Goal: Navigation & Orientation: Find specific page/section

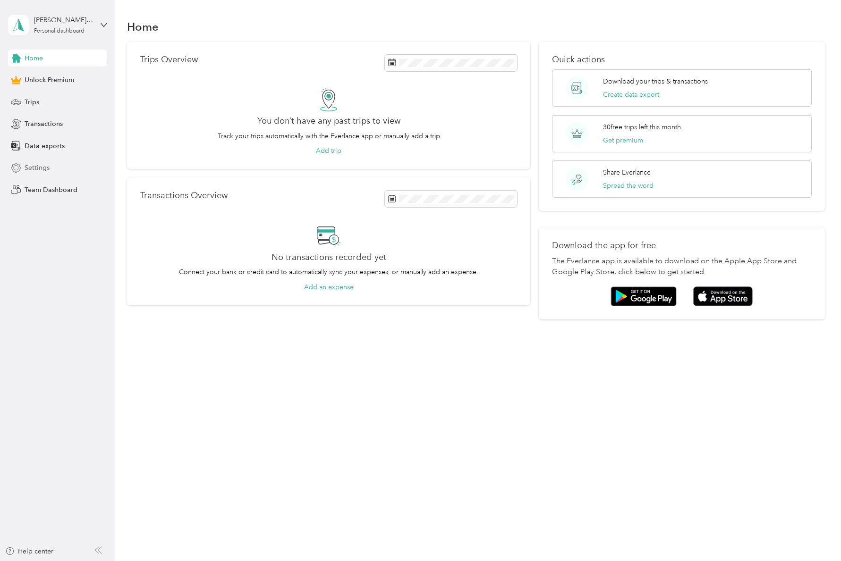
click at [39, 169] on span "Settings" at bounding box center [37, 168] width 25 height 10
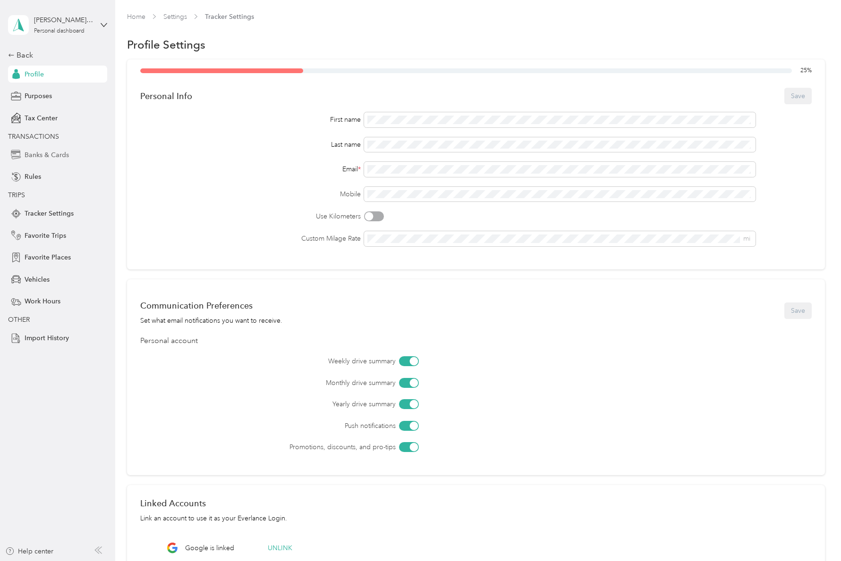
click at [41, 157] on span "Banks & Cards" at bounding box center [47, 155] width 44 height 10
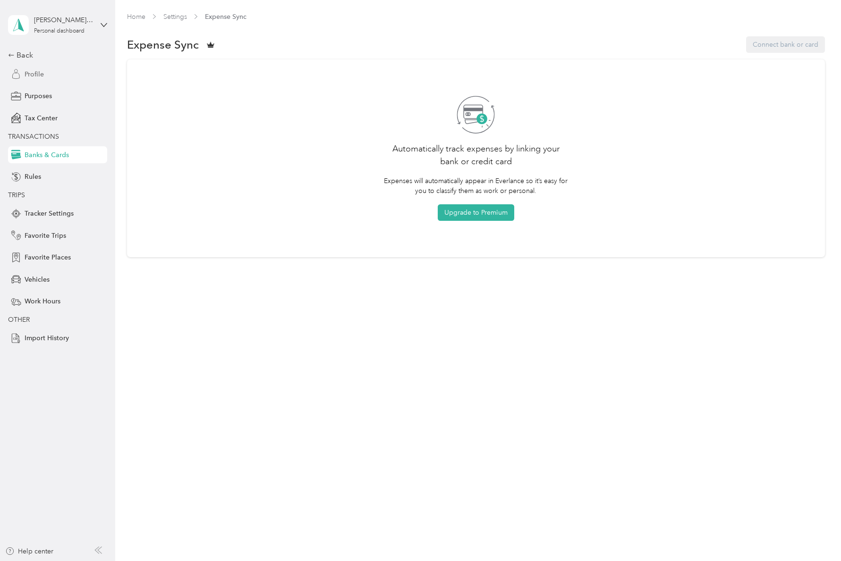
click at [35, 76] on span "Profile" at bounding box center [34, 74] width 19 height 10
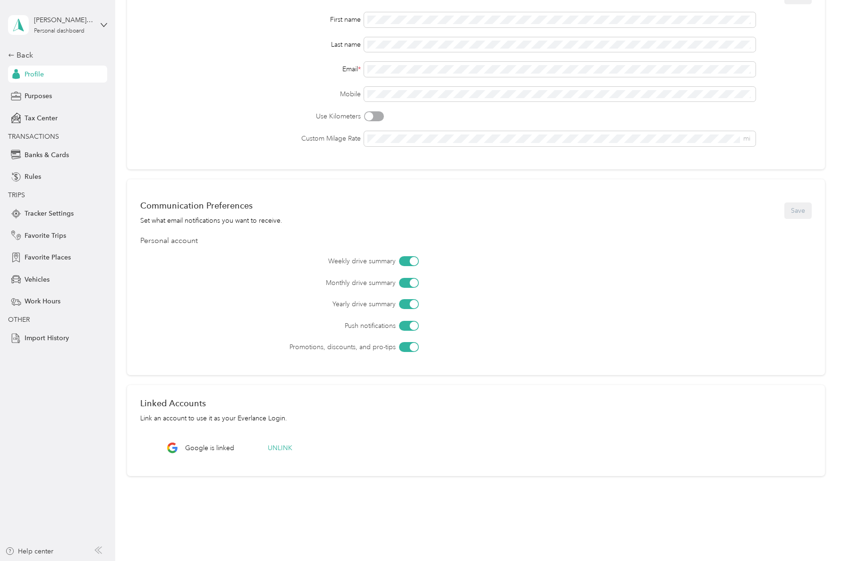
scroll to position [121, 0]
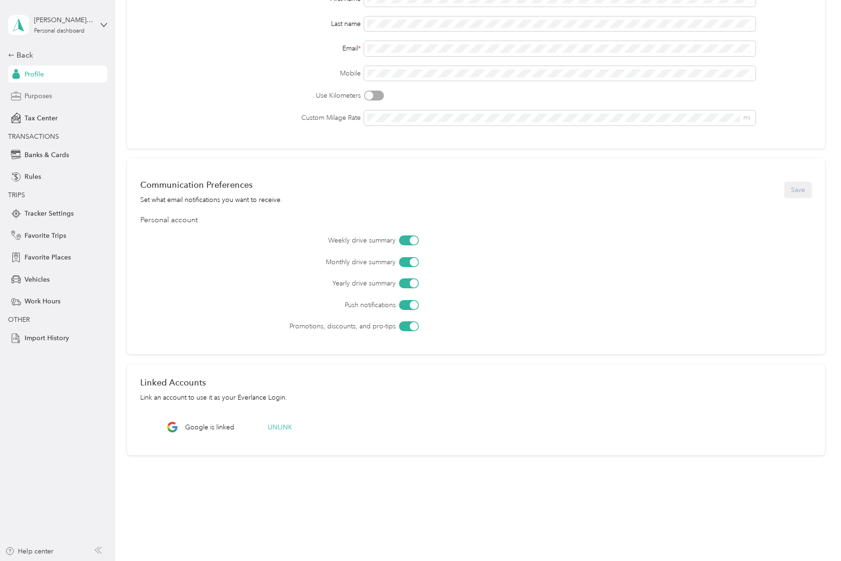
click at [34, 100] on span "Purposes" at bounding box center [38, 96] width 27 height 10
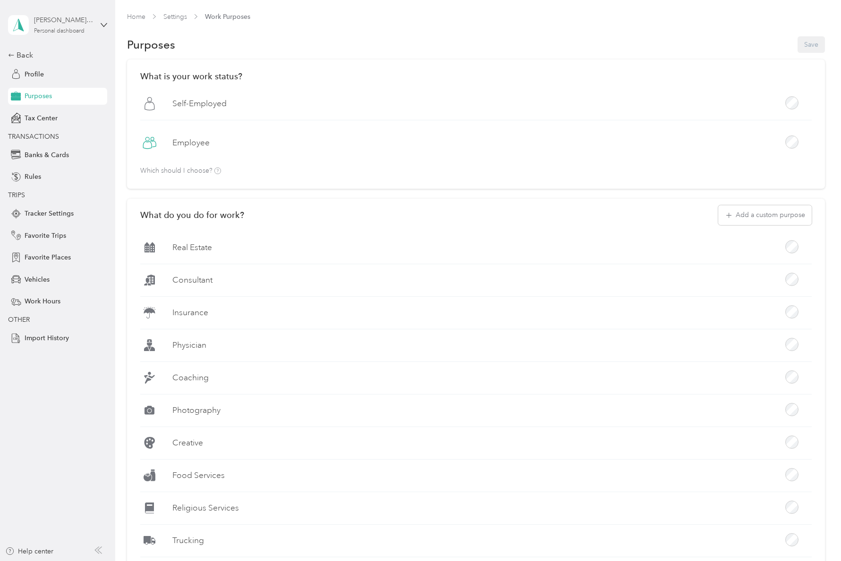
click at [54, 30] on div "Personal dashboard" at bounding box center [59, 31] width 51 height 6
click at [275, 203] on div "What do you do for work? Add a custom purpose Real Estate Consultant Insurance …" at bounding box center [476, 401] width 698 height 404
click at [60, 118] on div "Tax Center" at bounding box center [57, 118] width 99 height 17
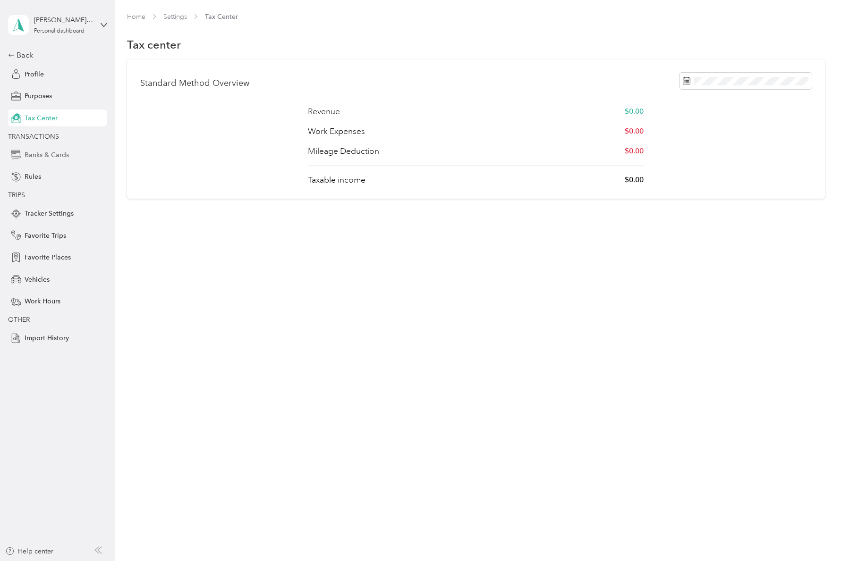
click at [43, 158] on span "Banks & Cards" at bounding box center [47, 155] width 44 height 10
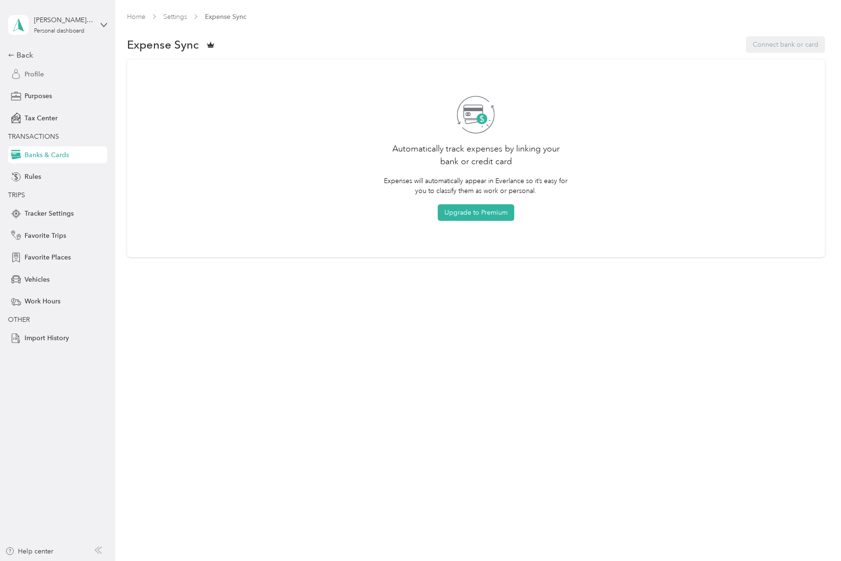
click at [37, 76] on span "Profile" at bounding box center [34, 74] width 19 height 10
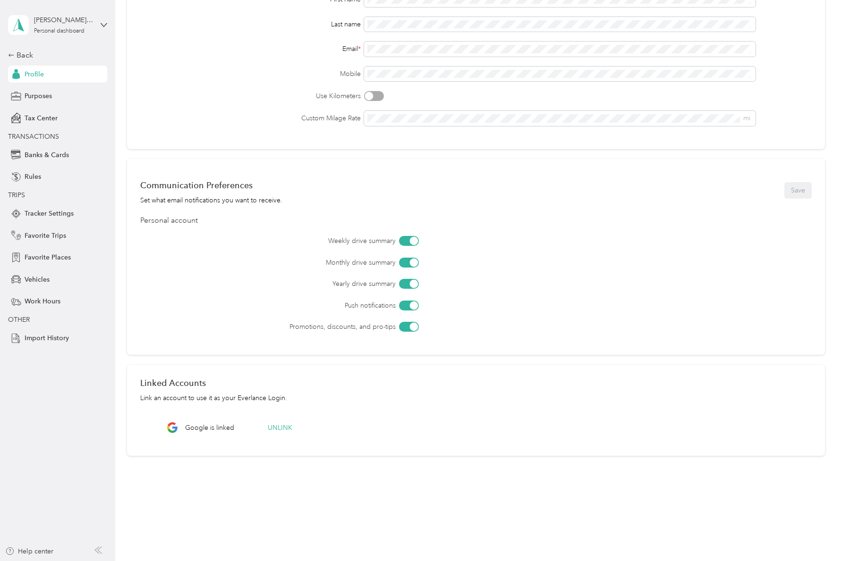
scroll to position [121, 0]
click at [23, 47] on div "[PERSON_NAME][EMAIL_ADDRESS][DOMAIN_NAME] Personal dashboard Back Profile Purpo…" at bounding box center [57, 173] width 99 height 347
click at [25, 53] on div "Back" at bounding box center [55, 55] width 94 height 11
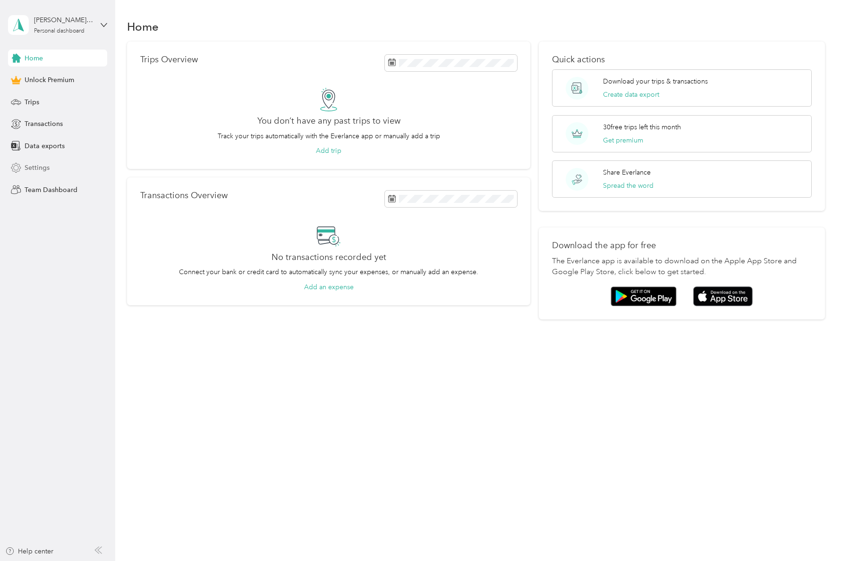
click at [40, 168] on span "Settings" at bounding box center [37, 168] width 25 height 10
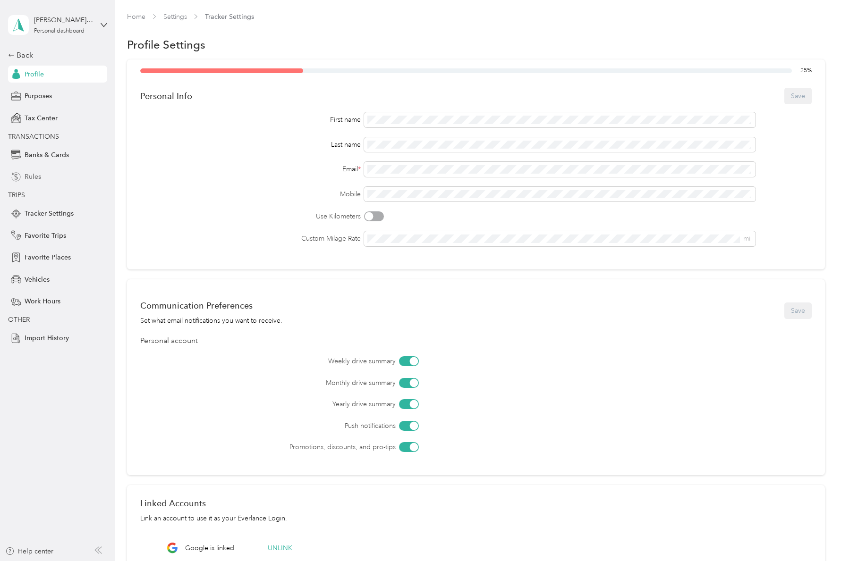
click at [34, 177] on span "Rules" at bounding box center [33, 177] width 17 height 10
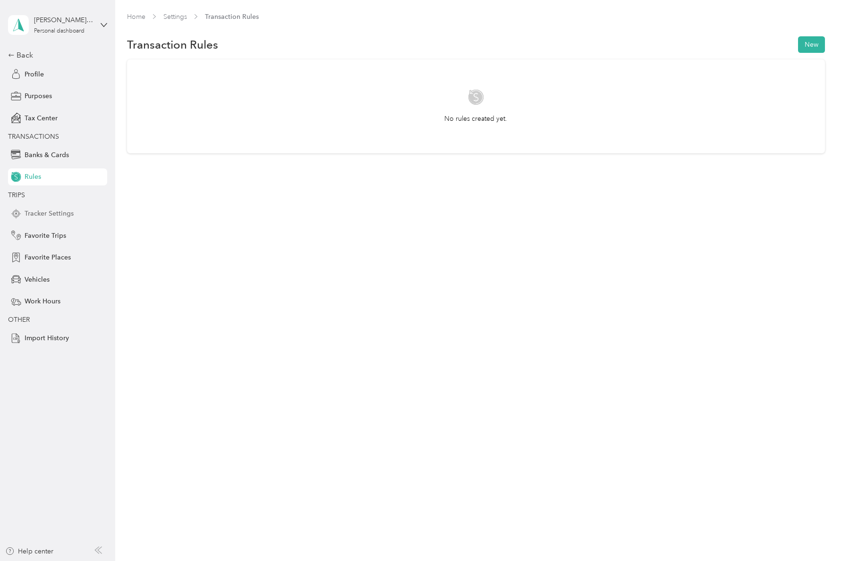
click at [39, 208] on div "Tracker Settings" at bounding box center [57, 213] width 99 height 17
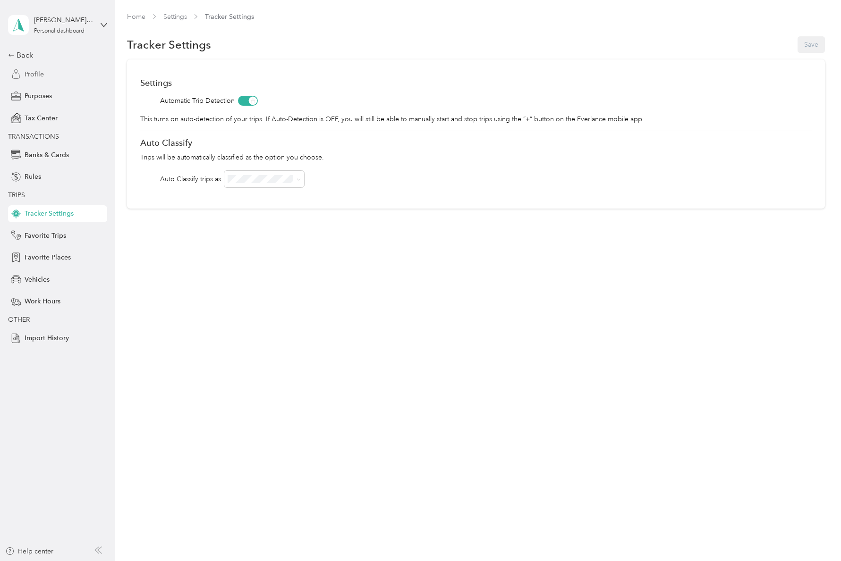
click at [33, 69] on span "Profile" at bounding box center [34, 74] width 19 height 10
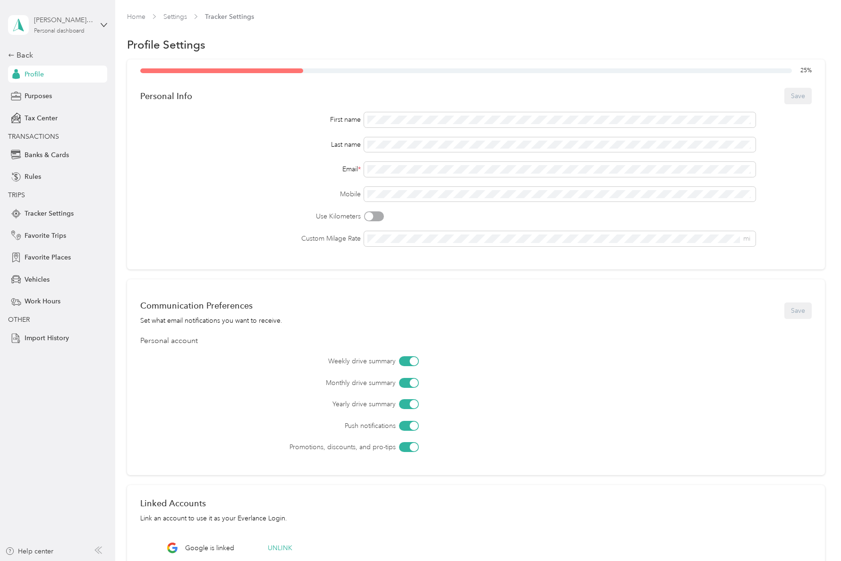
click at [73, 19] on div "[PERSON_NAME][EMAIL_ADDRESS][DOMAIN_NAME]" at bounding box center [63, 20] width 59 height 10
click at [41, 34] on div "[PERSON_NAME][EMAIL_ADDRESS][DOMAIN_NAME] Personal dashboard" at bounding box center [50, 25] width 85 height 20
click at [42, 31] on div "Personal dashboard" at bounding box center [59, 31] width 51 height 6
click at [188, 12] on div "Home Settings Tracker Settings" at bounding box center [476, 17] width 698 height 10
click at [185, 15] on link "Settings" at bounding box center [175, 17] width 24 height 8
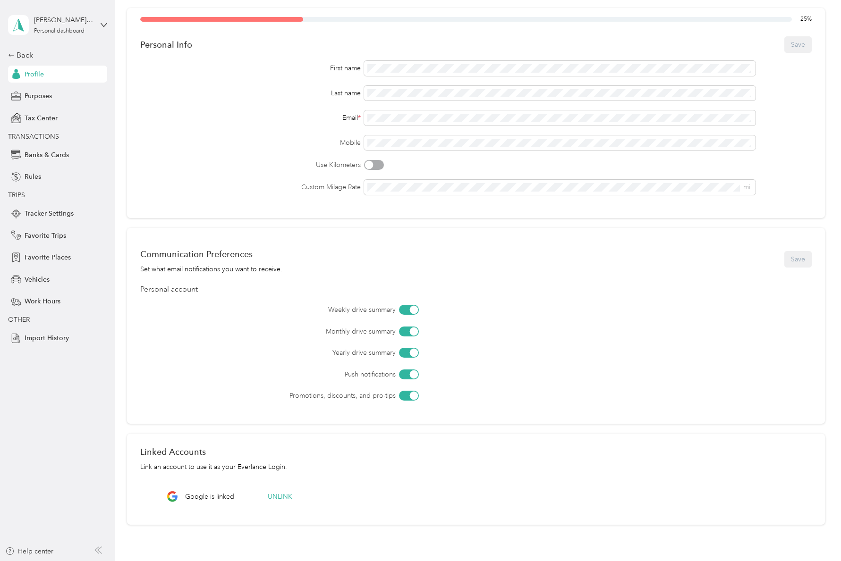
scroll to position [121, 0]
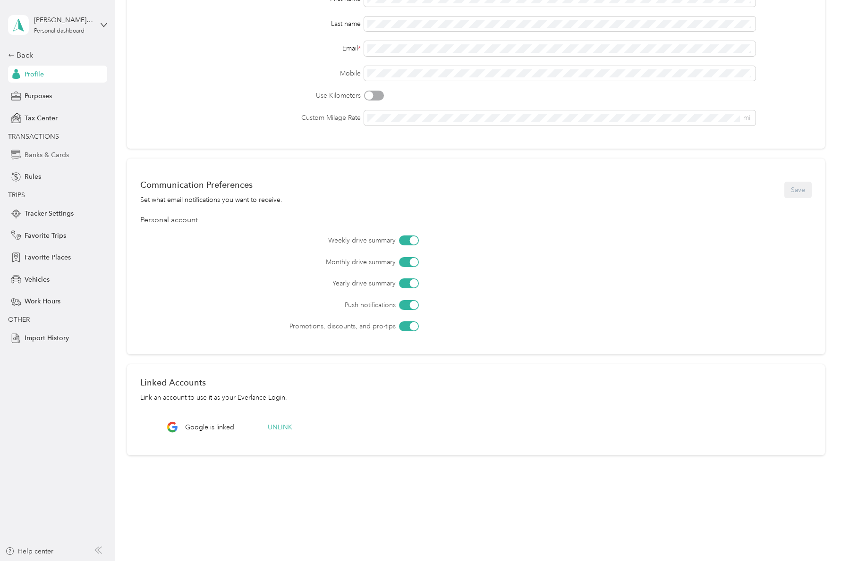
click at [42, 158] on span "Banks & Cards" at bounding box center [47, 155] width 44 height 10
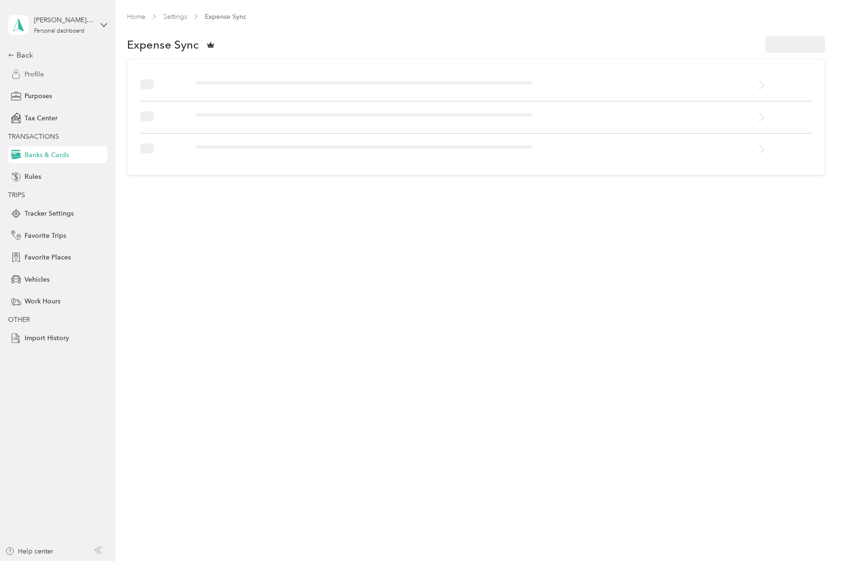
click at [28, 71] on span "Profile" at bounding box center [34, 74] width 19 height 10
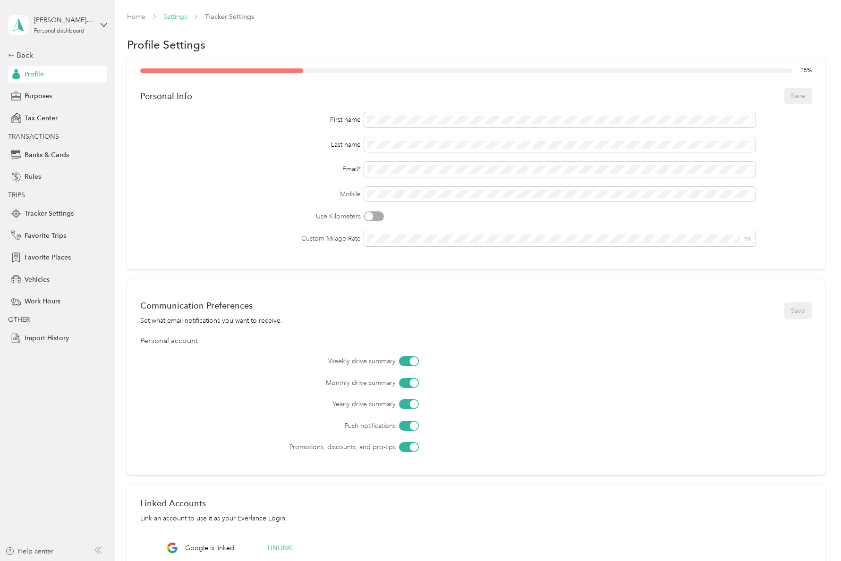
click at [164, 15] on link "Settings" at bounding box center [175, 17] width 24 height 8
click at [22, 97] on div "Purposes" at bounding box center [57, 96] width 99 height 17
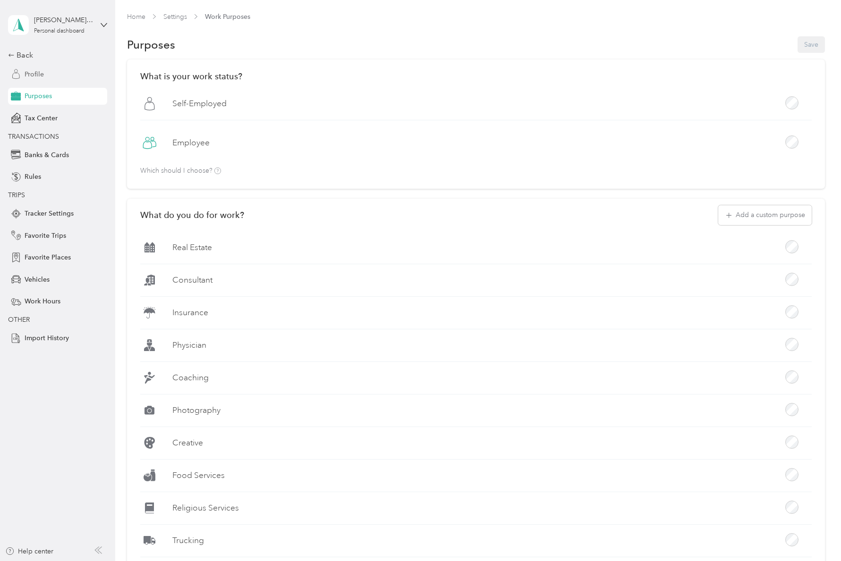
click at [30, 70] on span "Profile" at bounding box center [34, 74] width 19 height 10
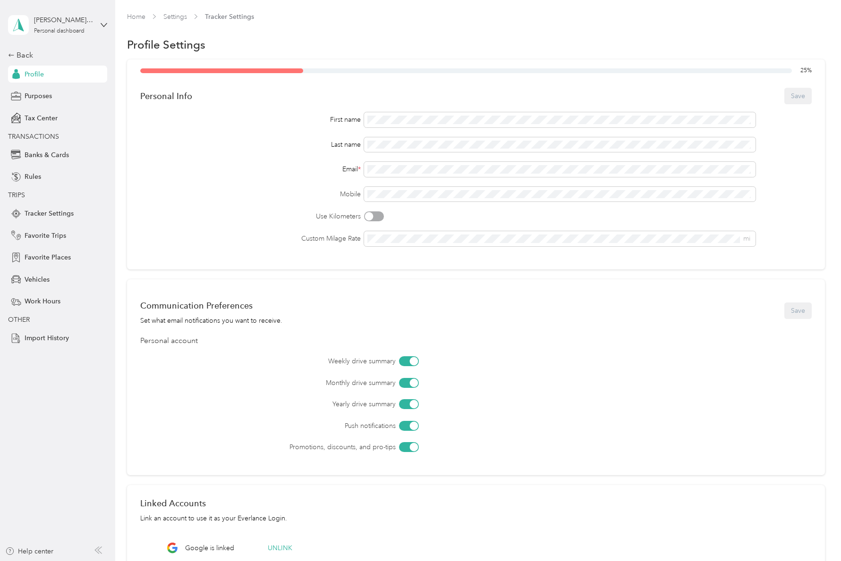
scroll to position [121, 0]
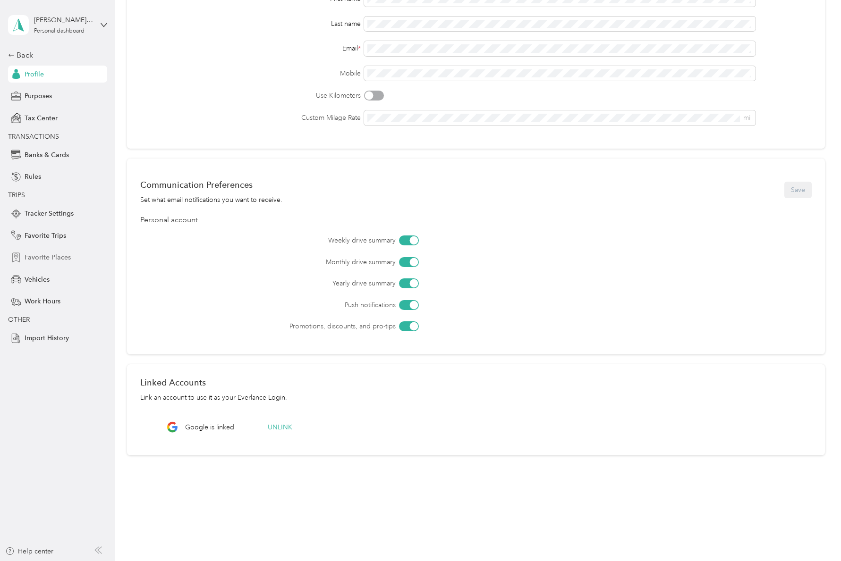
click at [31, 251] on div "Favorite Places" at bounding box center [57, 257] width 99 height 17
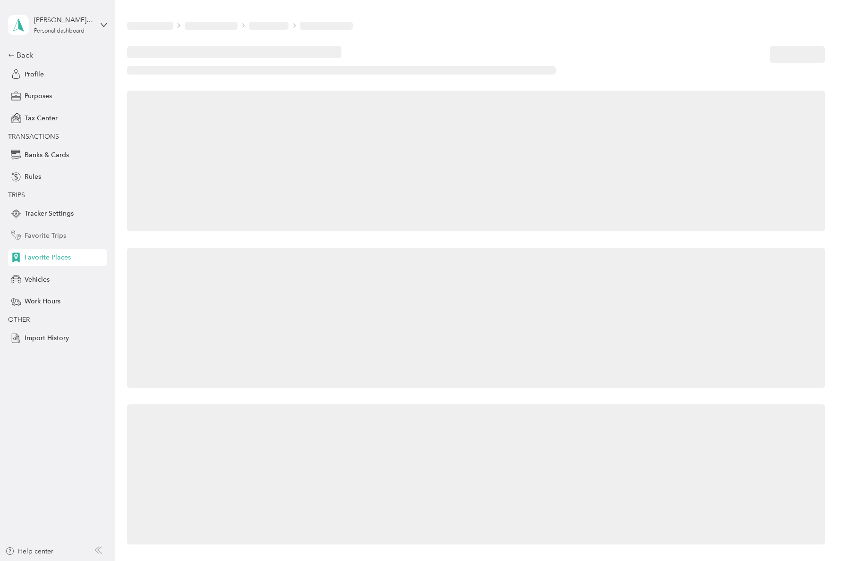
click at [40, 235] on span "Favorite Trips" at bounding box center [46, 236] width 42 height 10
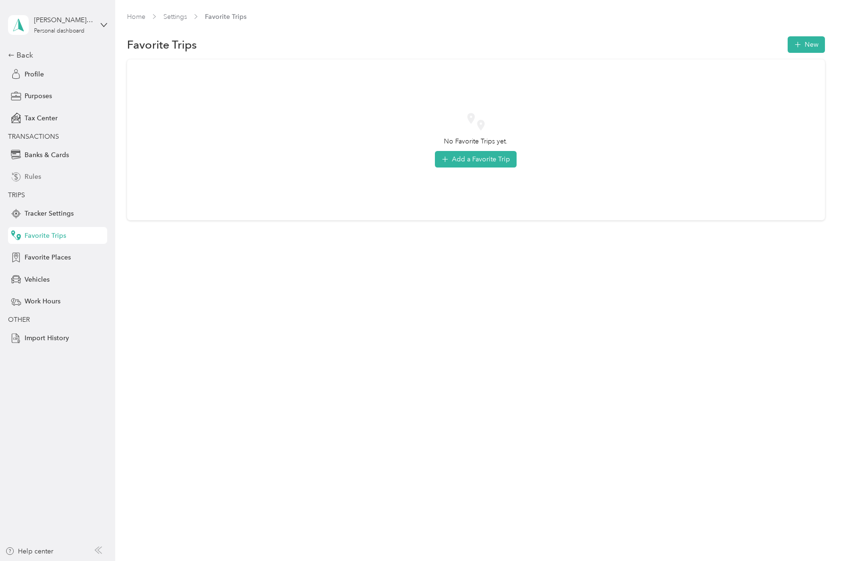
click at [41, 183] on div "Rules" at bounding box center [57, 177] width 99 height 17
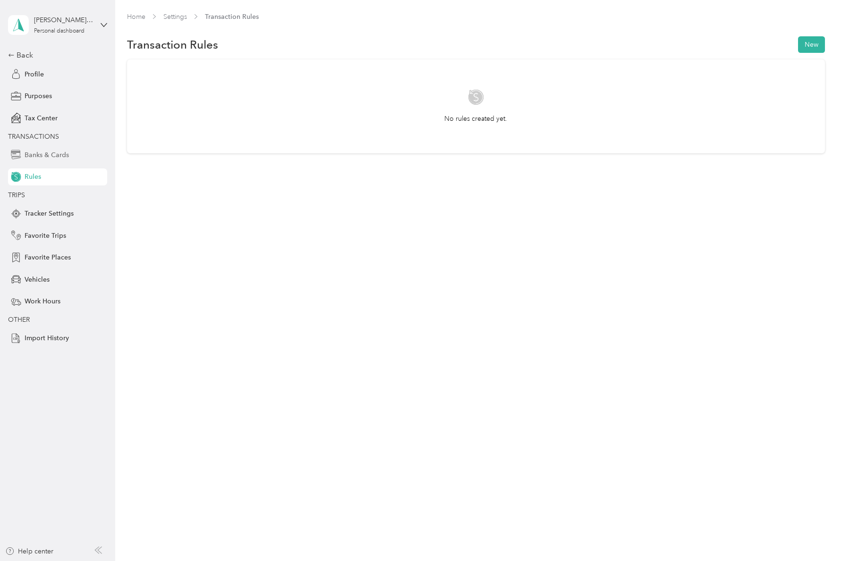
click at [40, 159] on span "Banks & Cards" at bounding box center [47, 155] width 44 height 10
click at [41, 78] on span "Profile" at bounding box center [34, 74] width 19 height 10
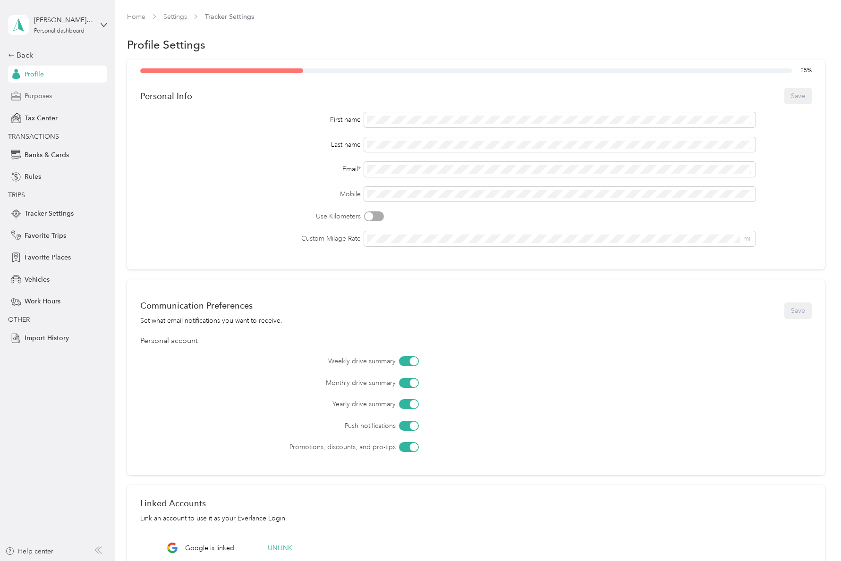
click at [53, 100] on div "Purposes" at bounding box center [57, 96] width 99 height 17
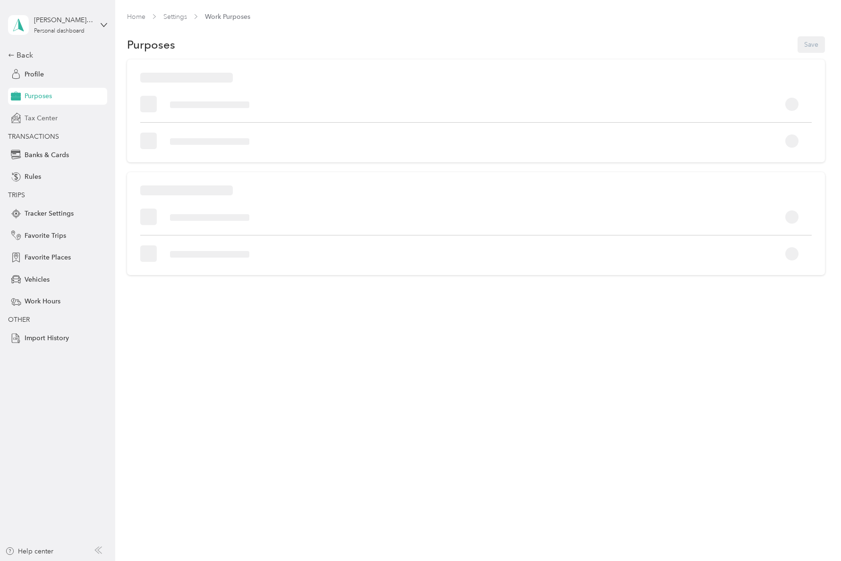
click at [49, 119] on span "Tax Center" at bounding box center [41, 118] width 33 height 10
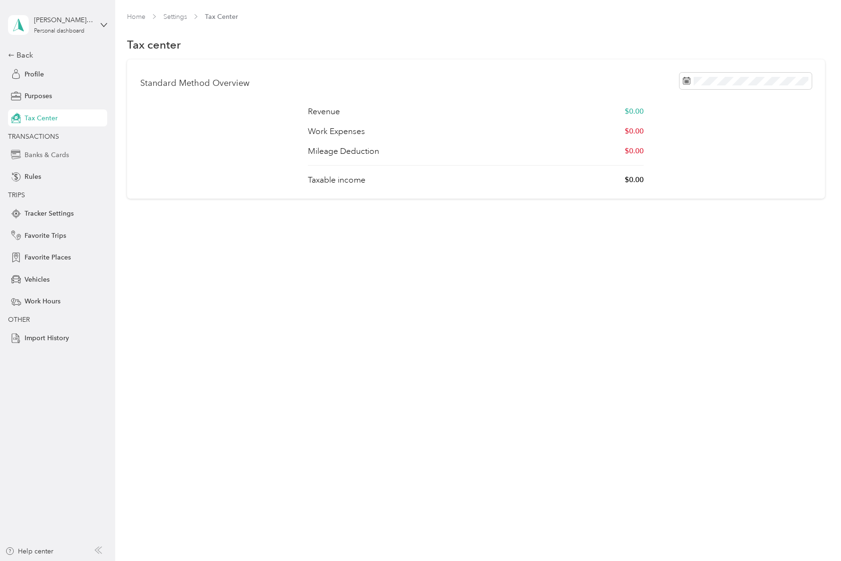
click at [44, 156] on span "Banks & Cards" at bounding box center [47, 155] width 44 height 10
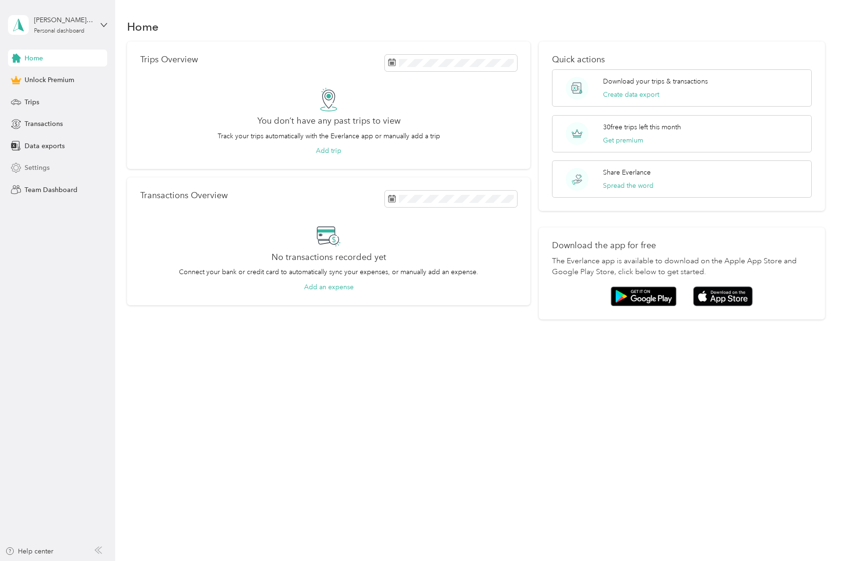
click at [37, 168] on span "Settings" at bounding box center [37, 168] width 25 height 10
